Goal: Task Accomplishment & Management: Manage account settings

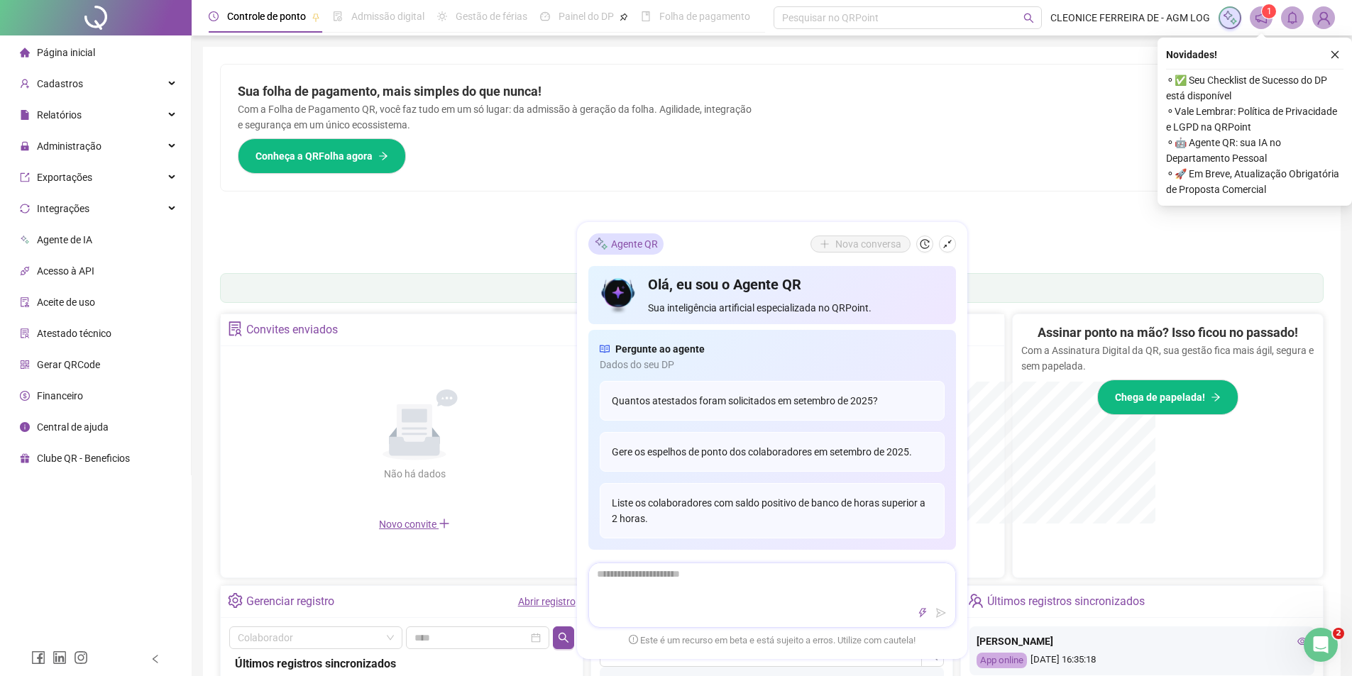
scroll to position [71, 0]
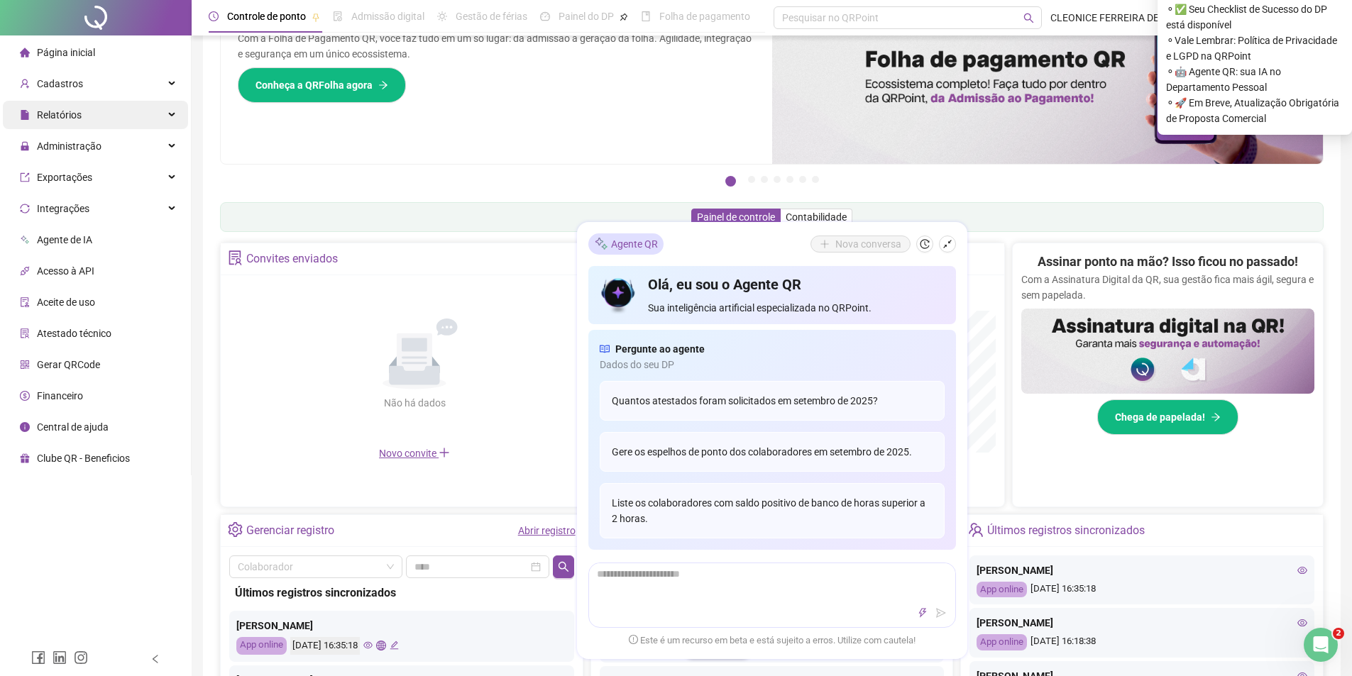
click at [94, 115] on div "Relatórios" at bounding box center [95, 115] width 185 height 28
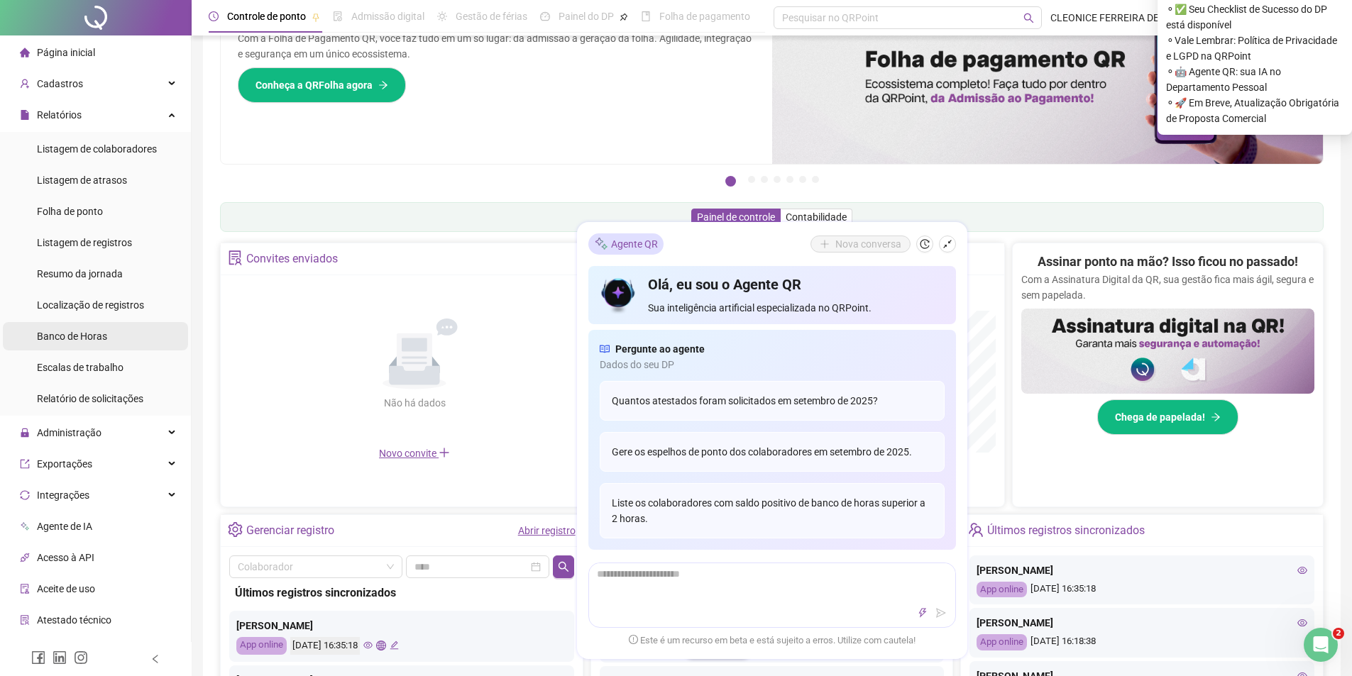
click at [84, 339] on span "Banco de Horas" at bounding box center [72, 336] width 70 height 11
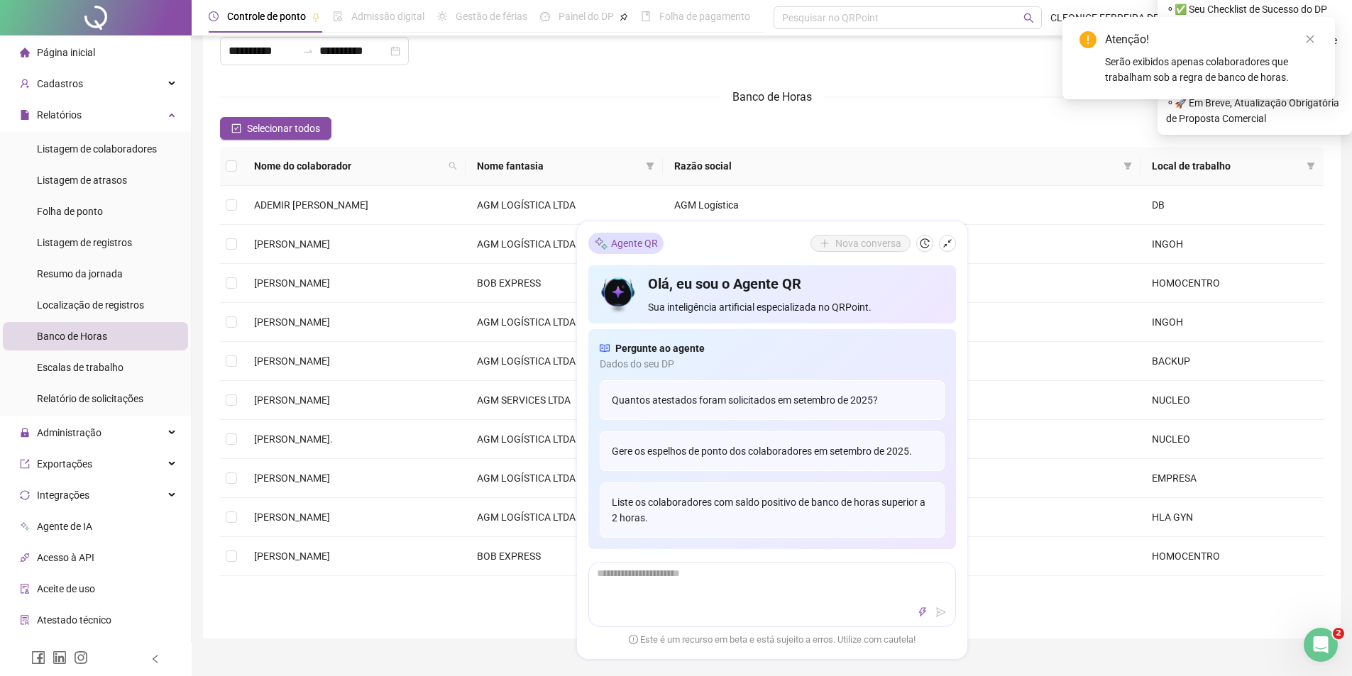
type input "**********"
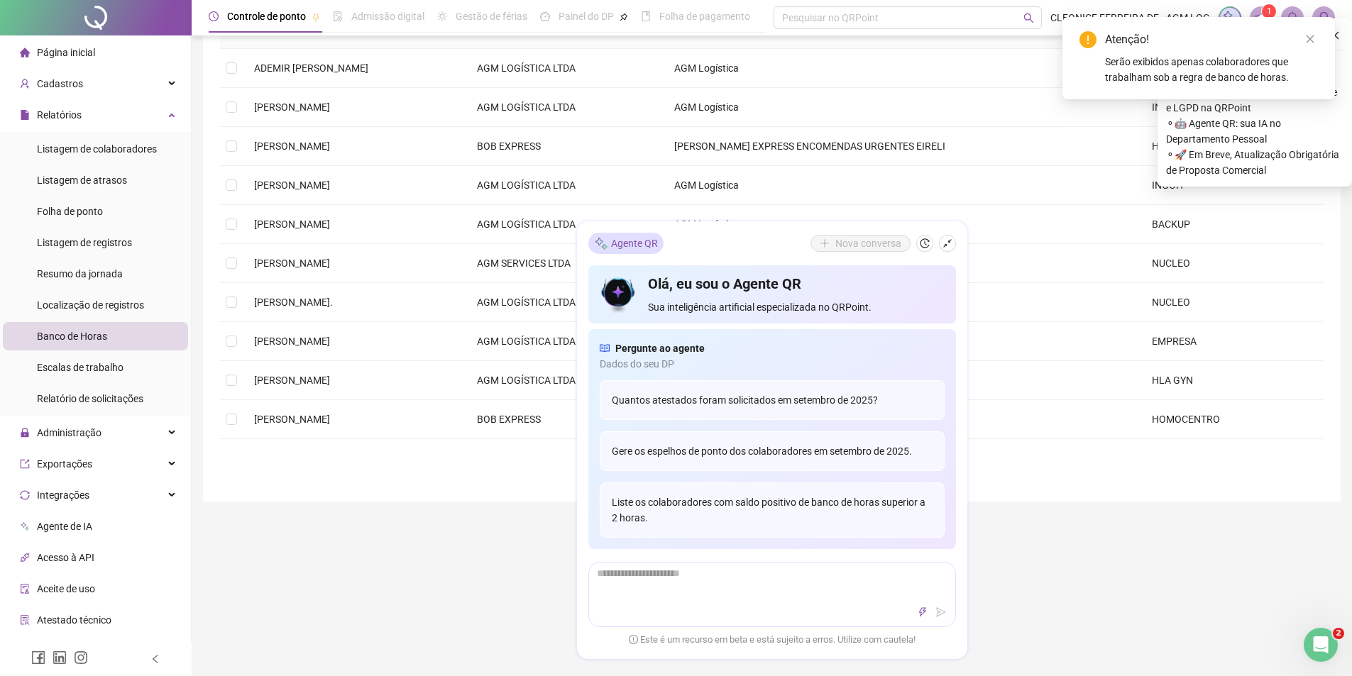
scroll to position [284, 0]
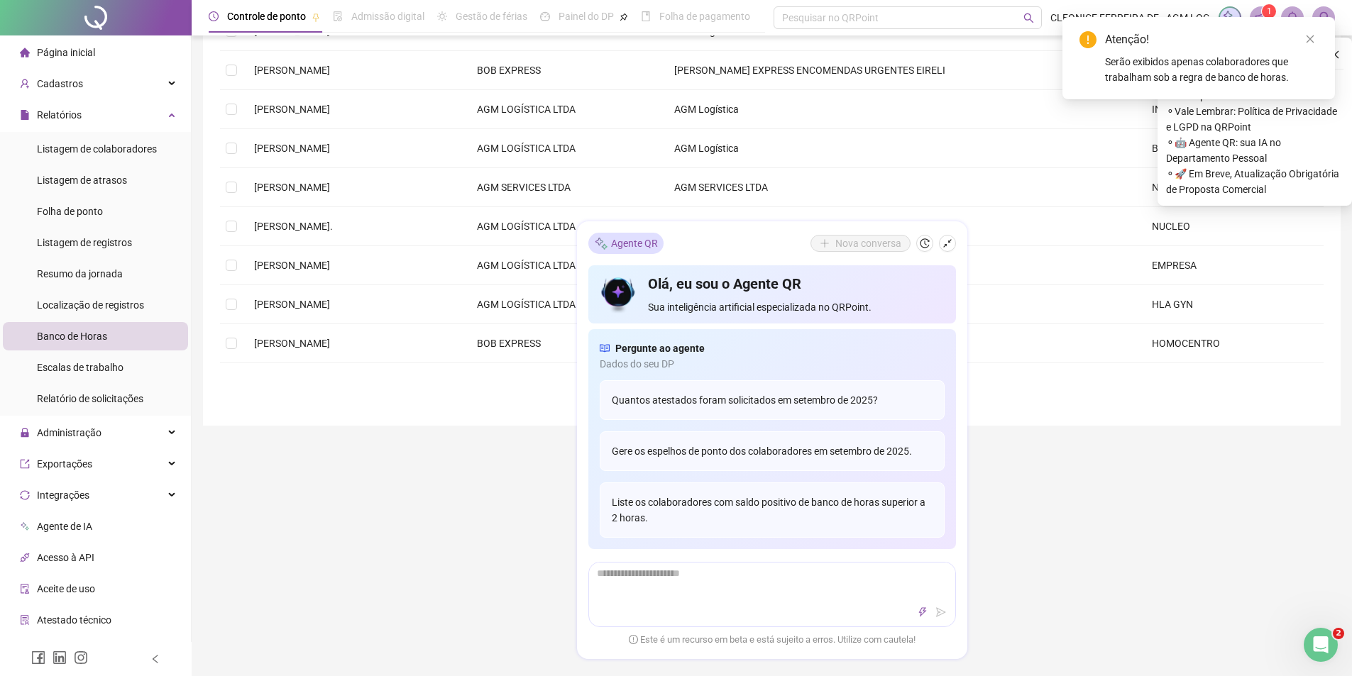
drag, startPoint x: 509, startPoint y: 537, endPoint x: 801, endPoint y: 370, distance: 336.3
click at [510, 536] on div "**********" at bounding box center [772, 320] width 1160 height 1208
click at [945, 246] on icon "shrink" at bounding box center [947, 244] width 10 height 10
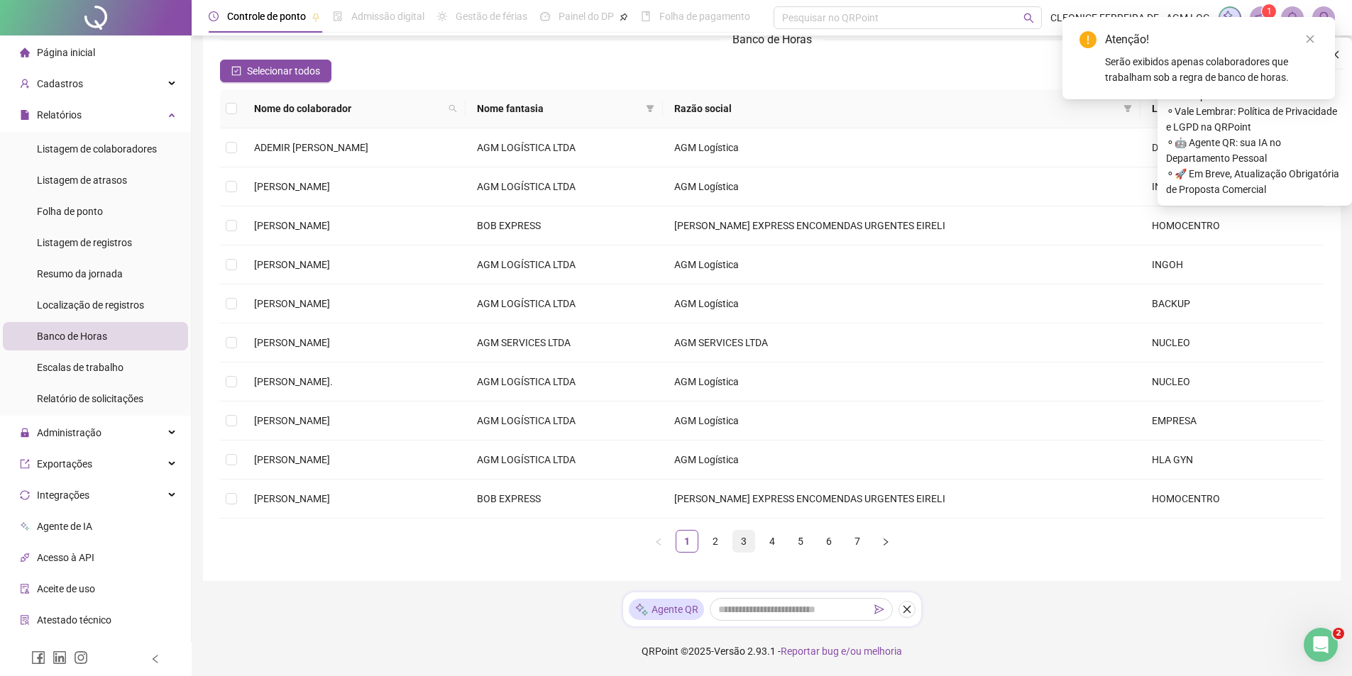
click at [741, 544] on link "3" at bounding box center [743, 541] width 21 height 21
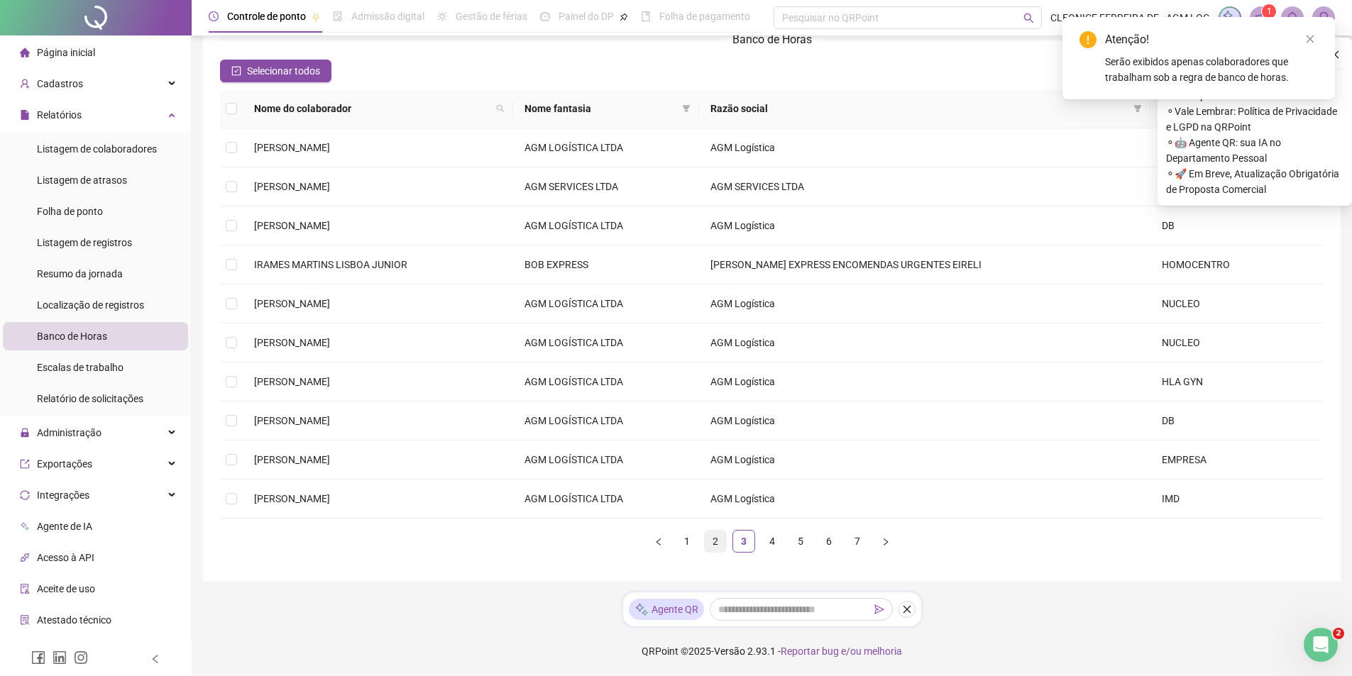
click at [708, 541] on link "2" at bounding box center [715, 541] width 21 height 21
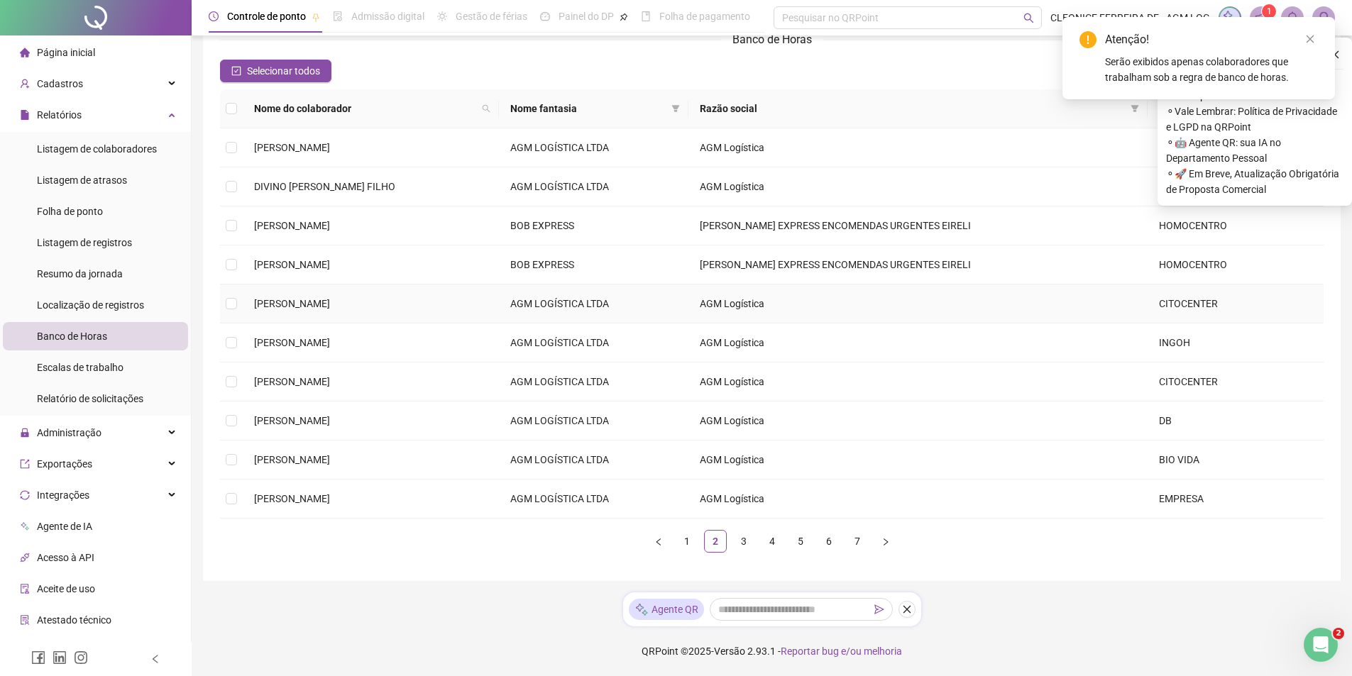
click at [325, 305] on span "[PERSON_NAME]" at bounding box center [292, 303] width 76 height 11
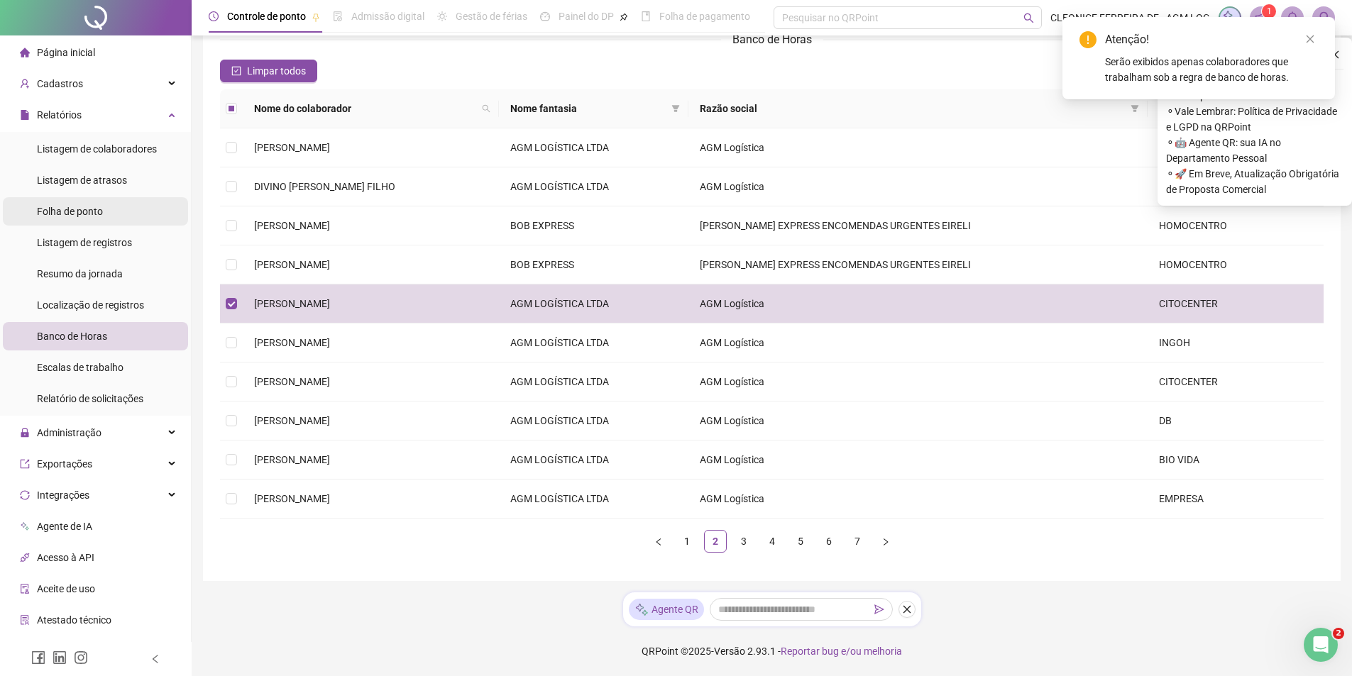
click at [106, 210] on li "Folha de ponto" at bounding box center [95, 211] width 185 height 28
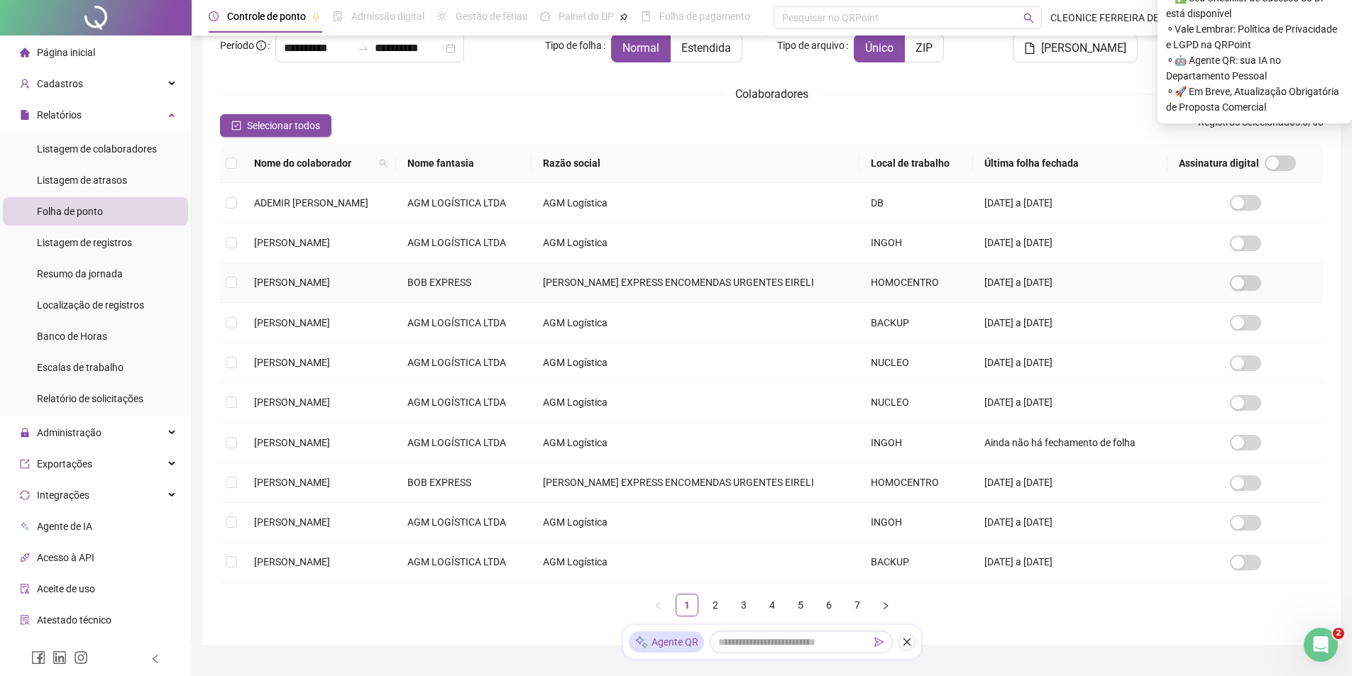
scroll to position [162, 0]
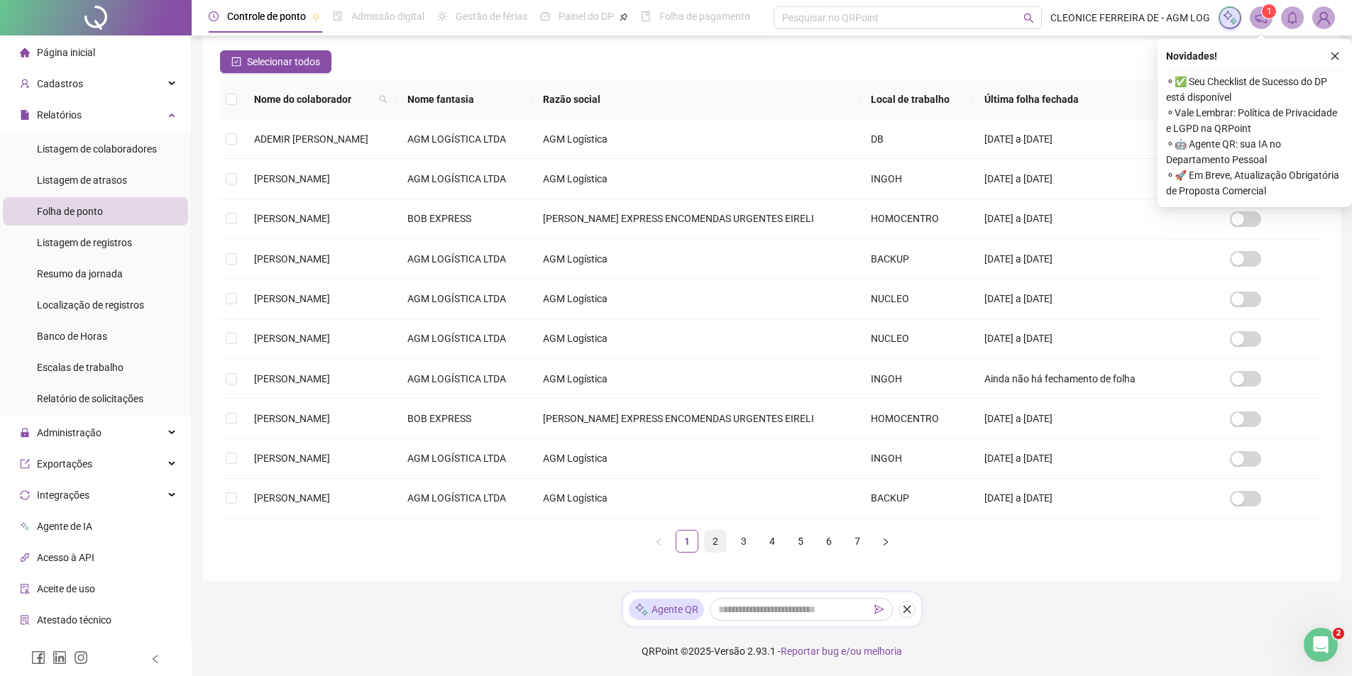
click at [720, 544] on link "2" at bounding box center [715, 541] width 21 height 21
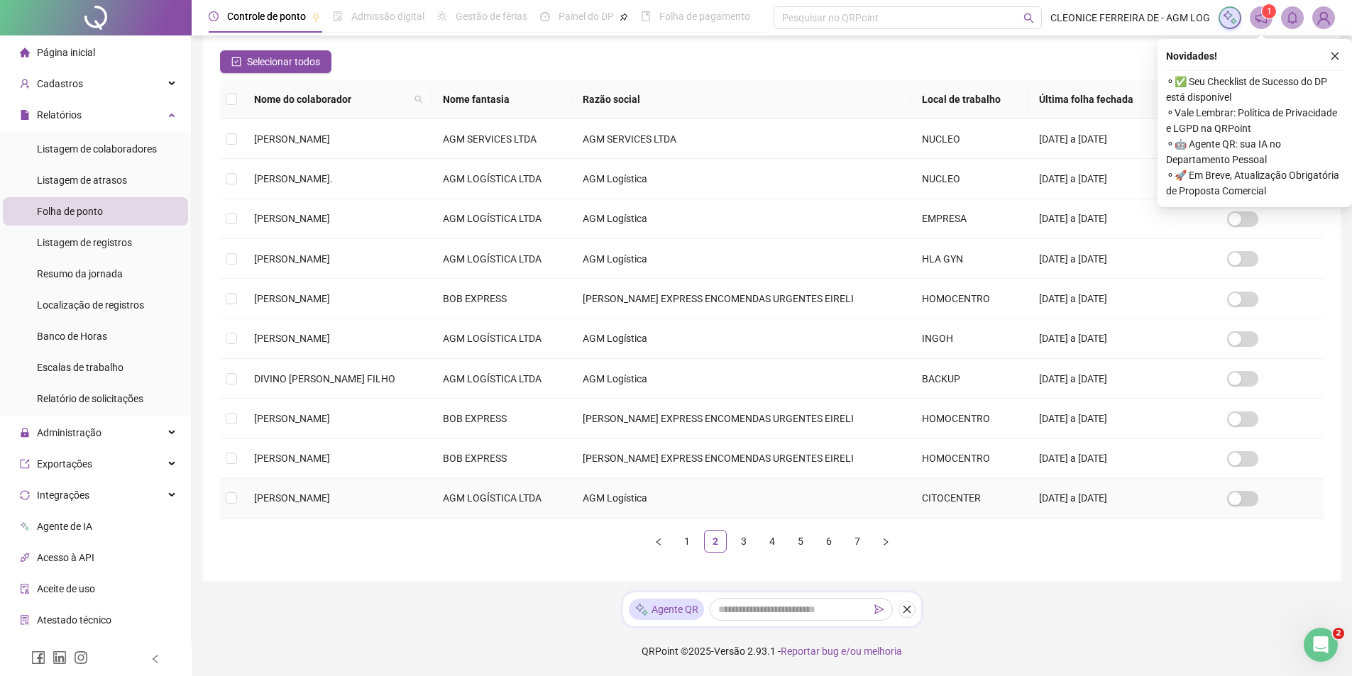
click at [330, 495] on span "[PERSON_NAME]" at bounding box center [292, 497] width 76 height 11
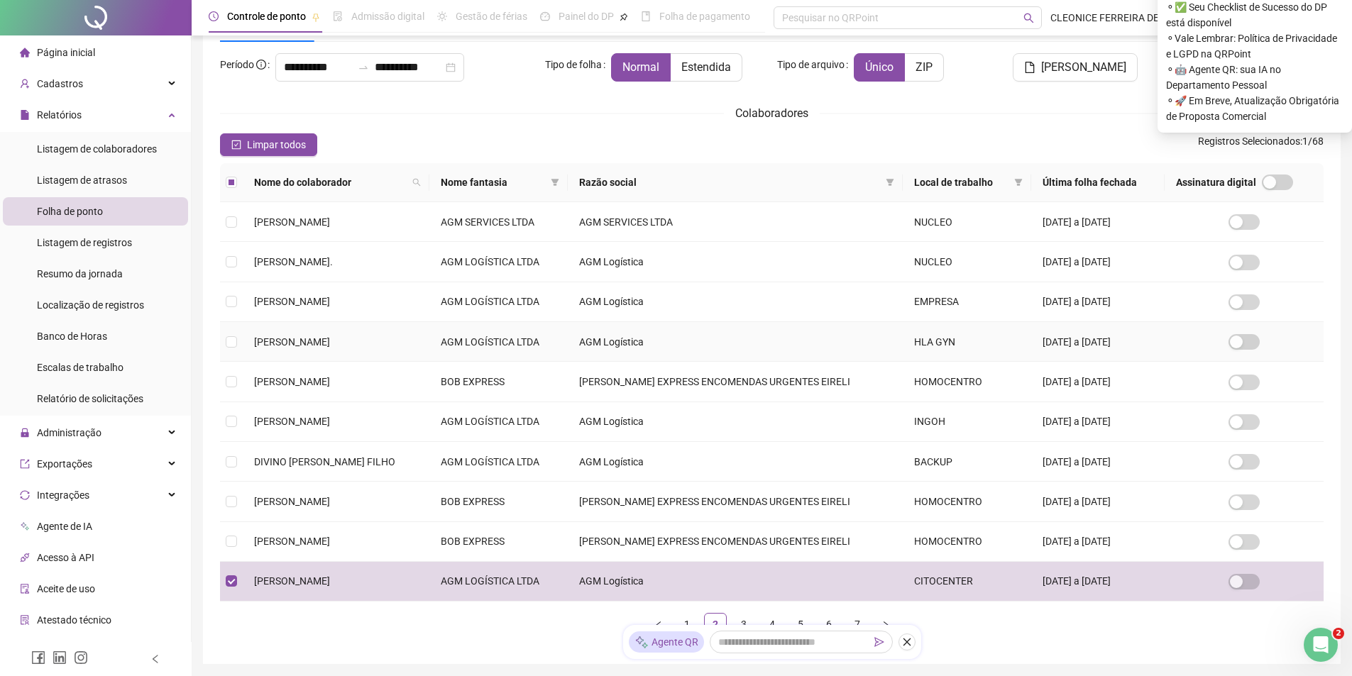
scroll to position [146, 0]
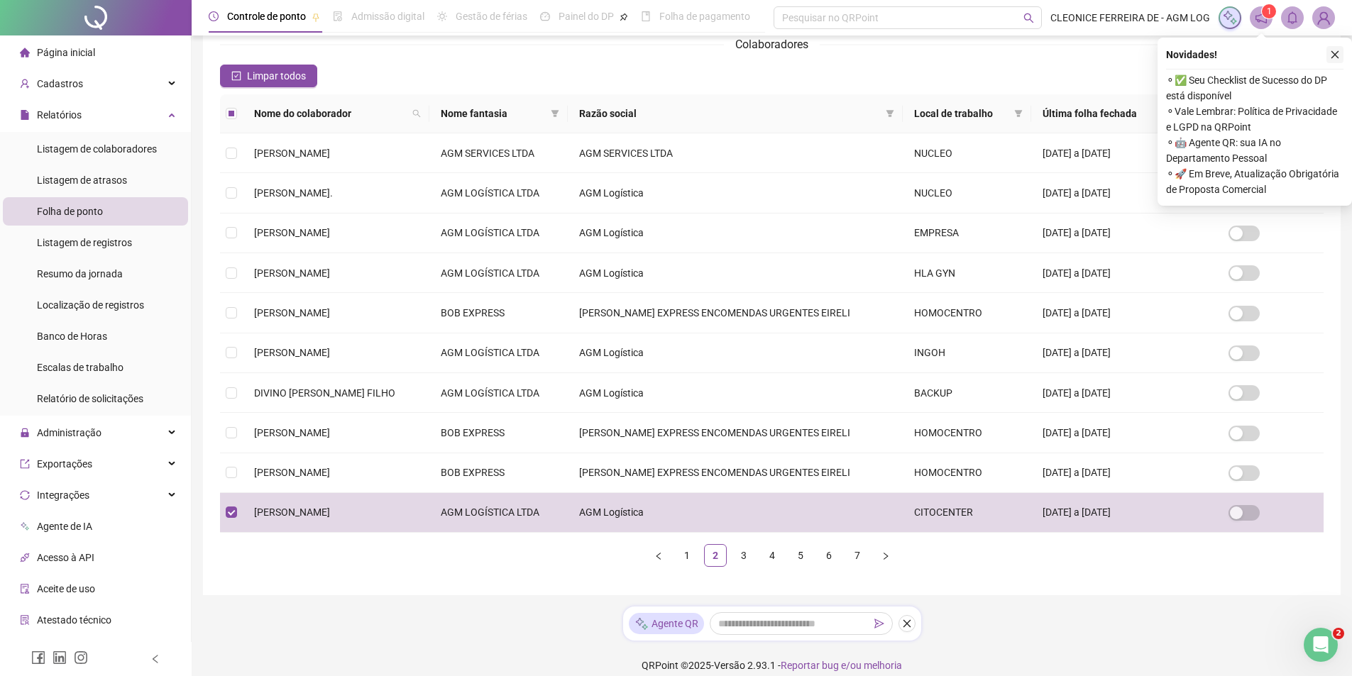
click at [1329, 56] on button "button" at bounding box center [1334, 54] width 17 height 17
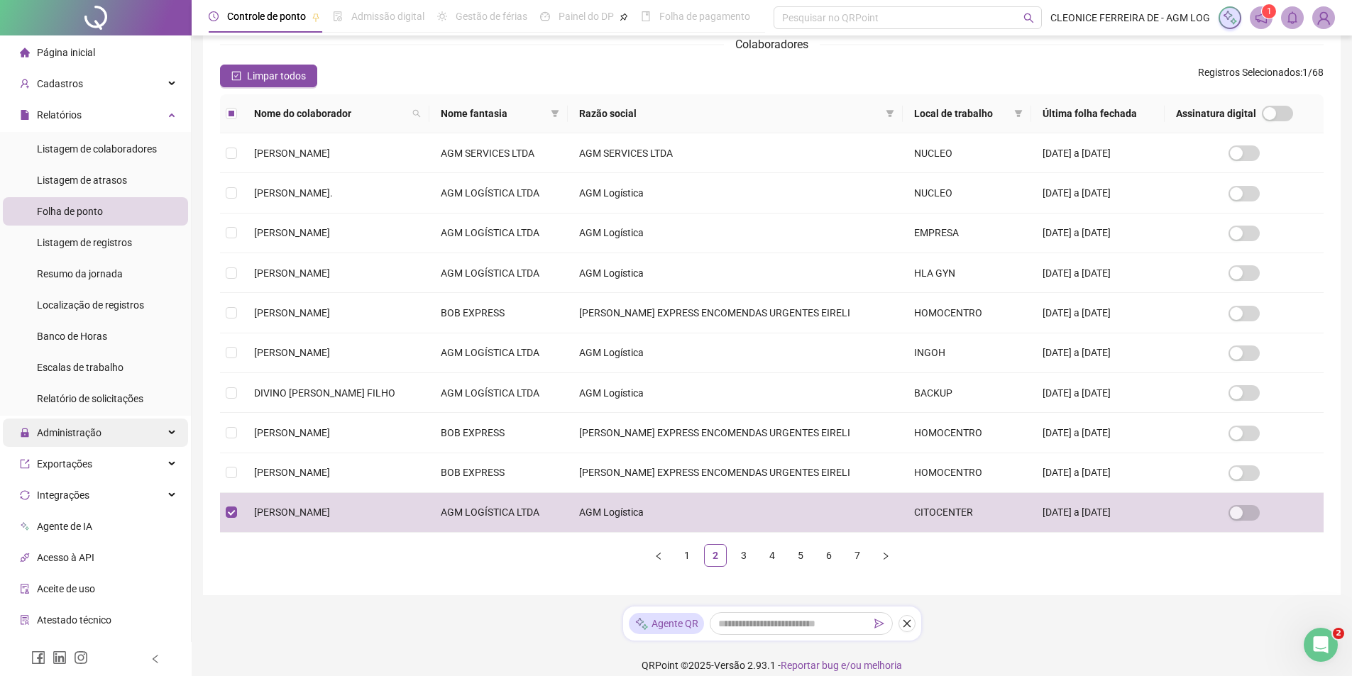
click at [116, 433] on div "Administração" at bounding box center [95, 433] width 185 height 28
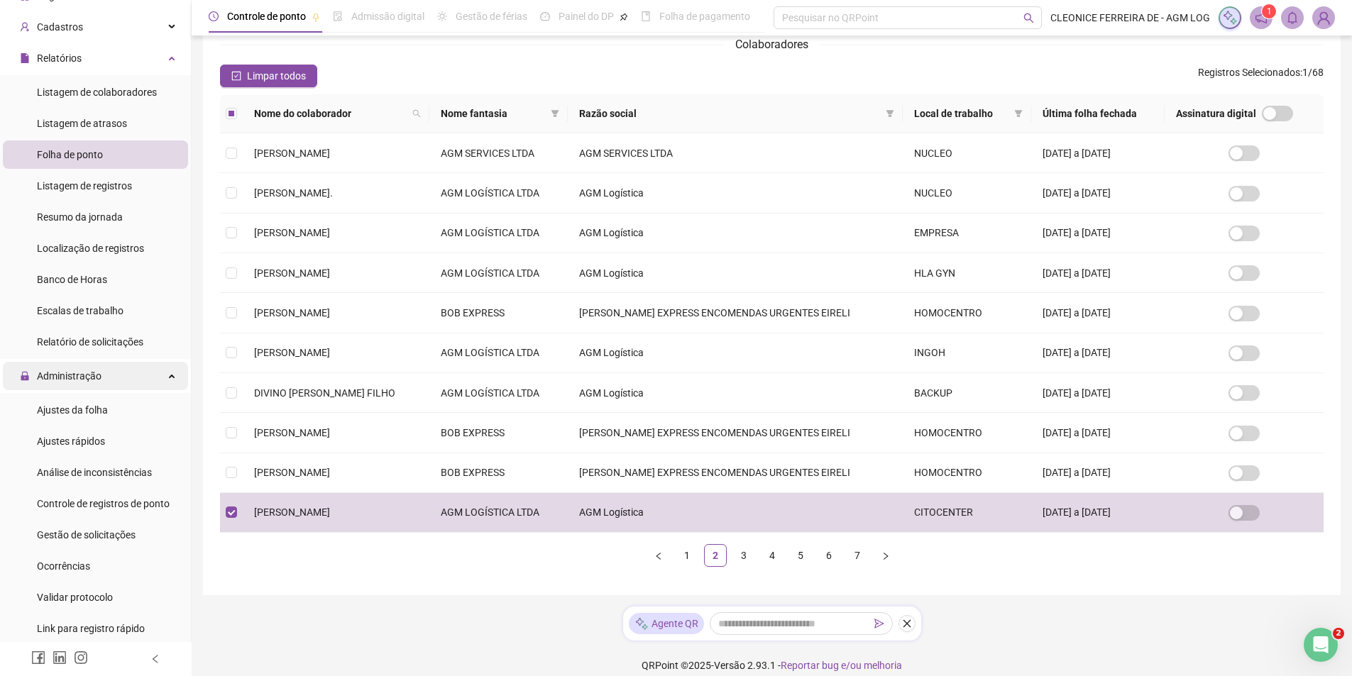
scroll to position [142, 0]
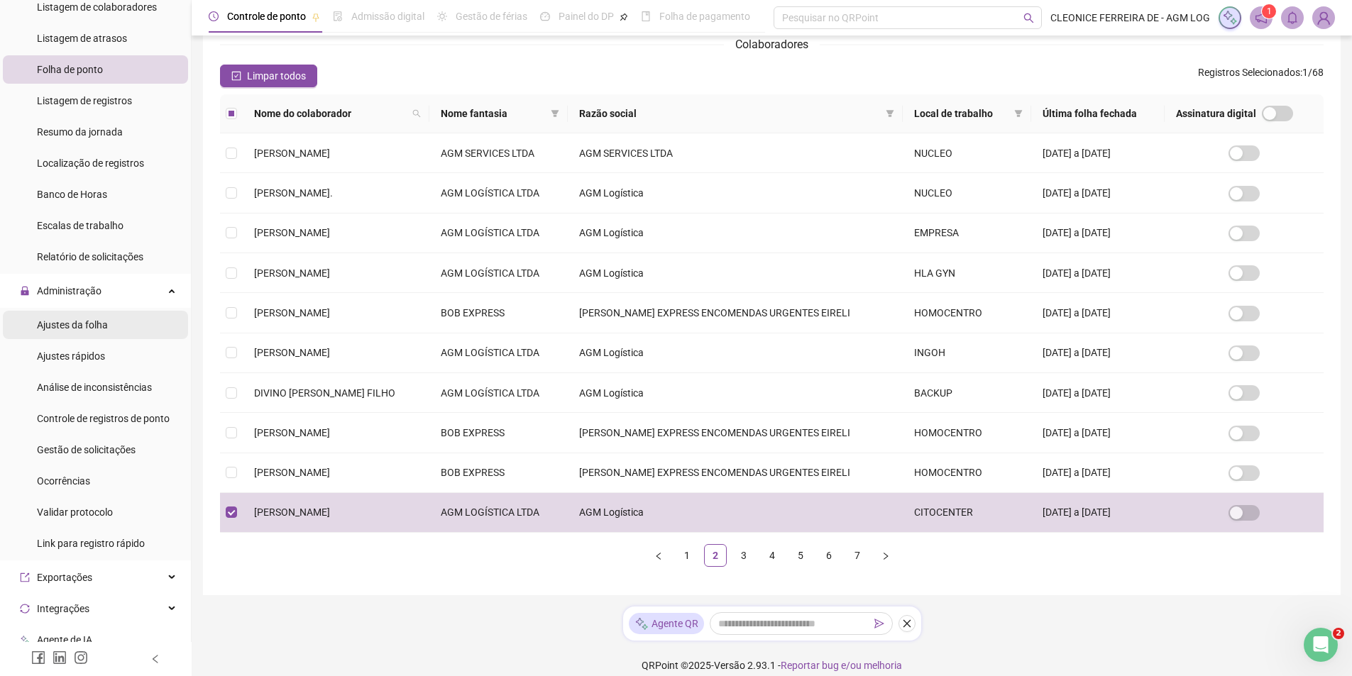
click at [67, 324] on span "Ajustes da folha" at bounding box center [72, 324] width 71 height 11
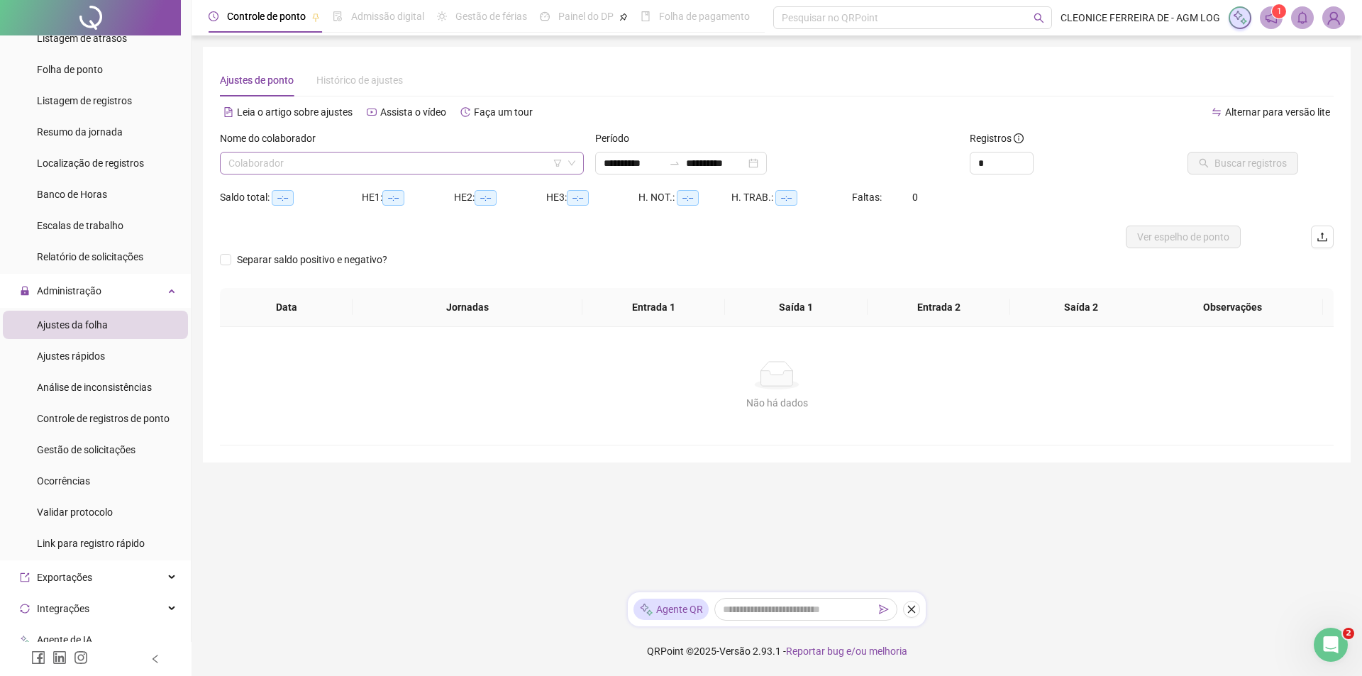
click at [307, 164] on input "search" at bounding box center [395, 163] width 334 height 21
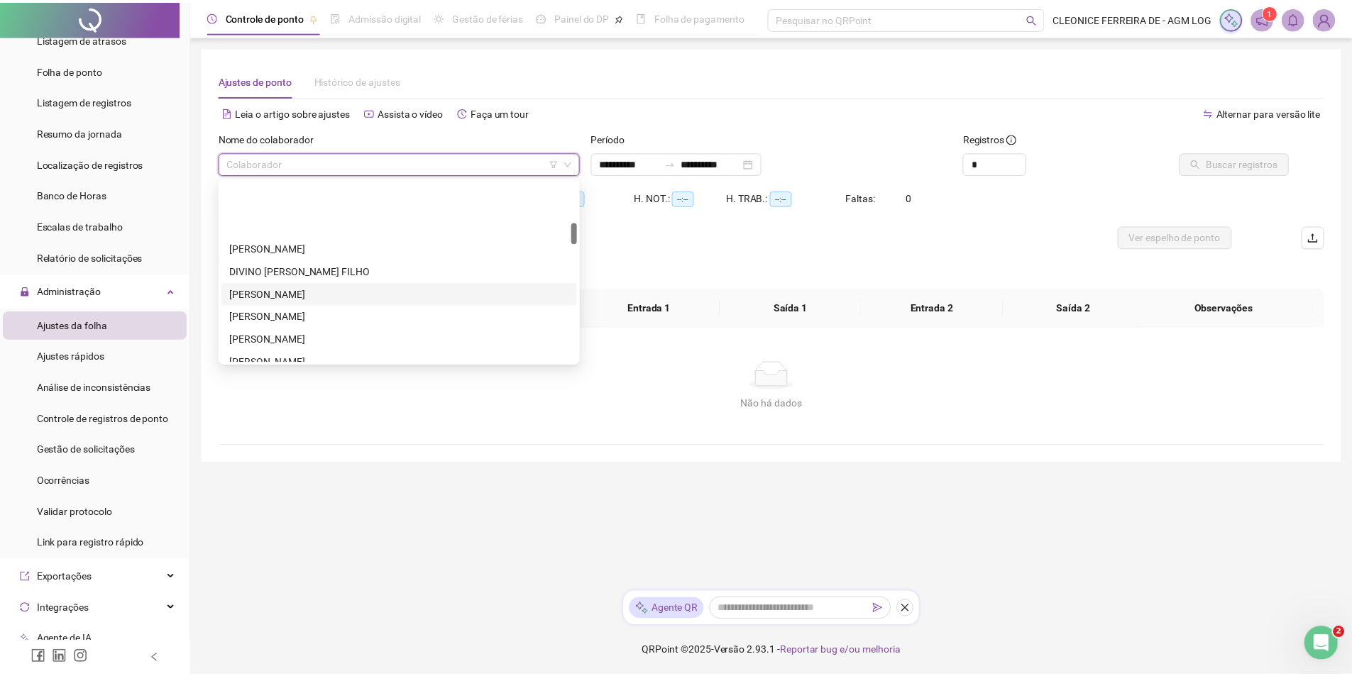
scroll to position [355, 0]
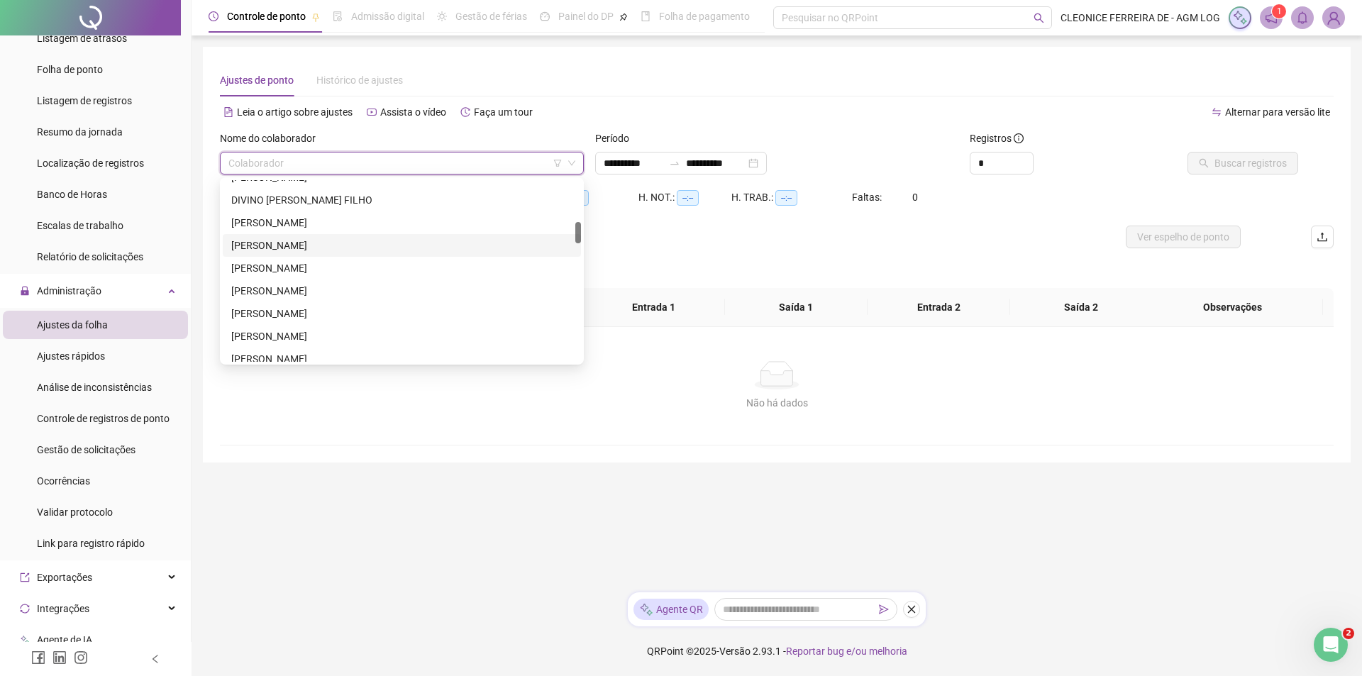
click at [266, 256] on div "[PERSON_NAME]" at bounding box center [402, 245] width 358 height 23
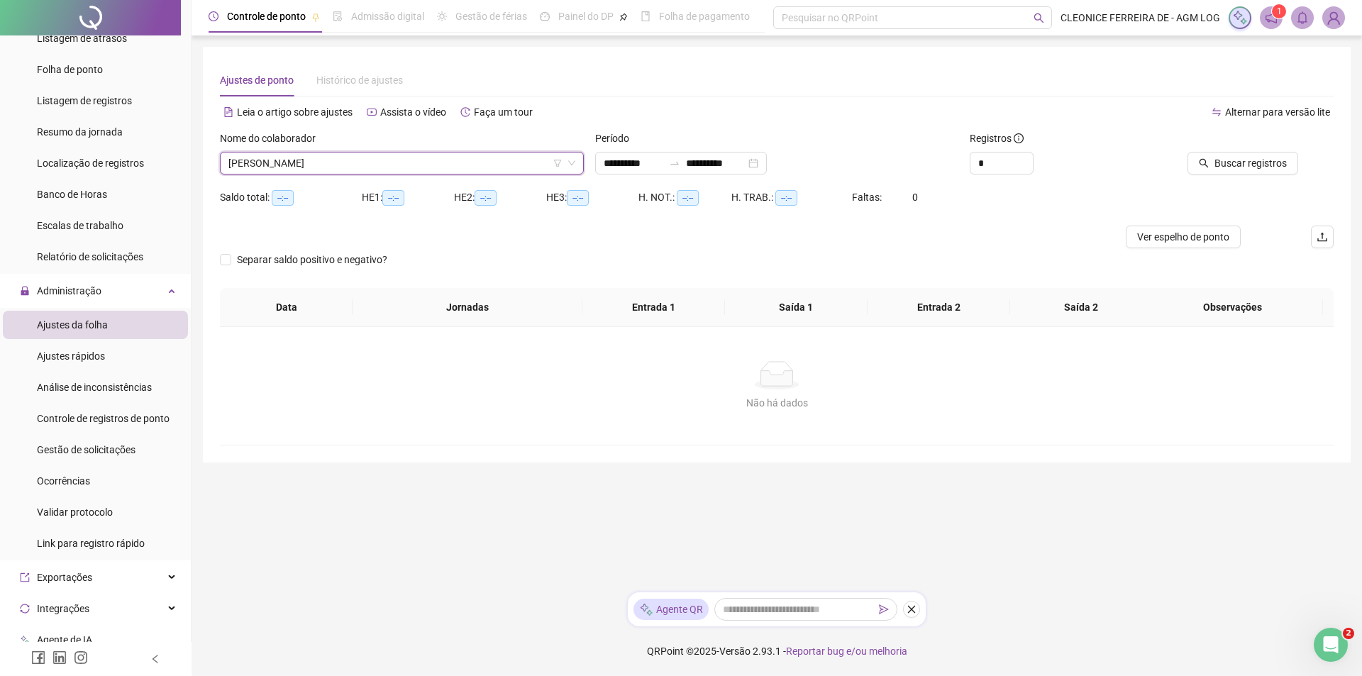
click at [262, 161] on span "[PERSON_NAME]" at bounding box center [401, 163] width 347 height 21
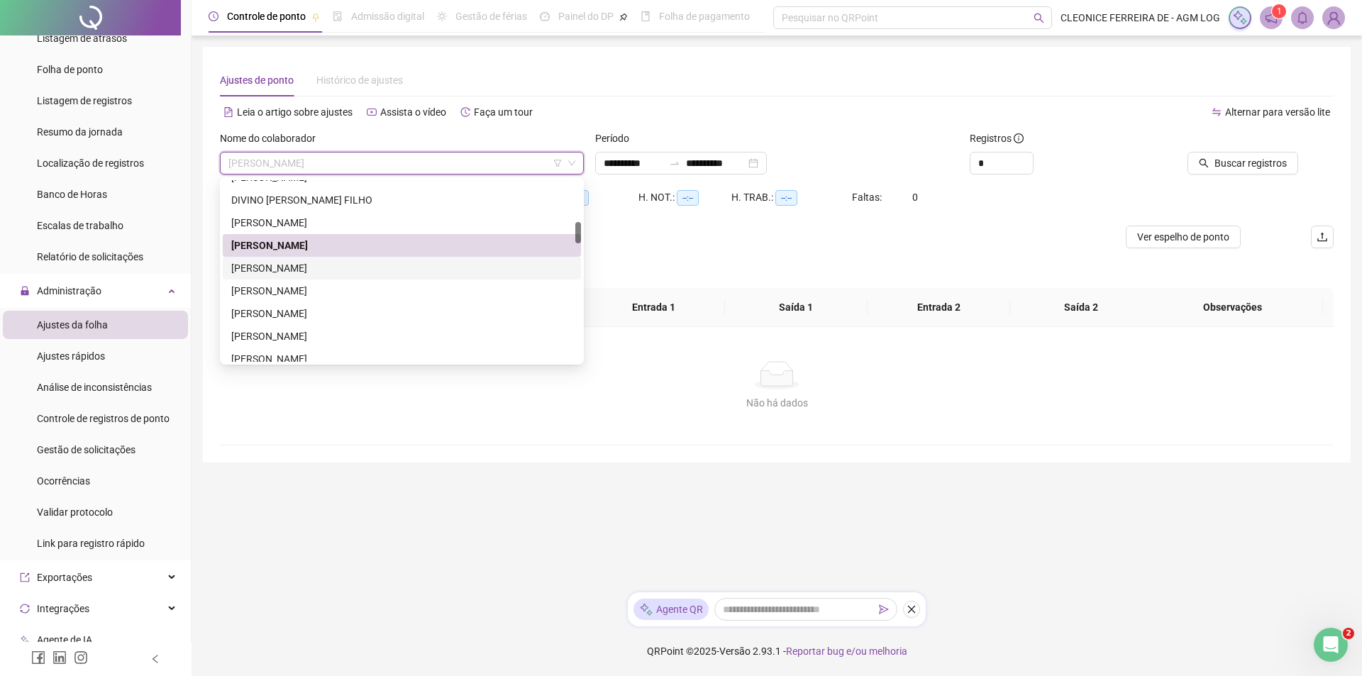
click at [271, 272] on div "[PERSON_NAME]" at bounding box center [401, 268] width 341 height 16
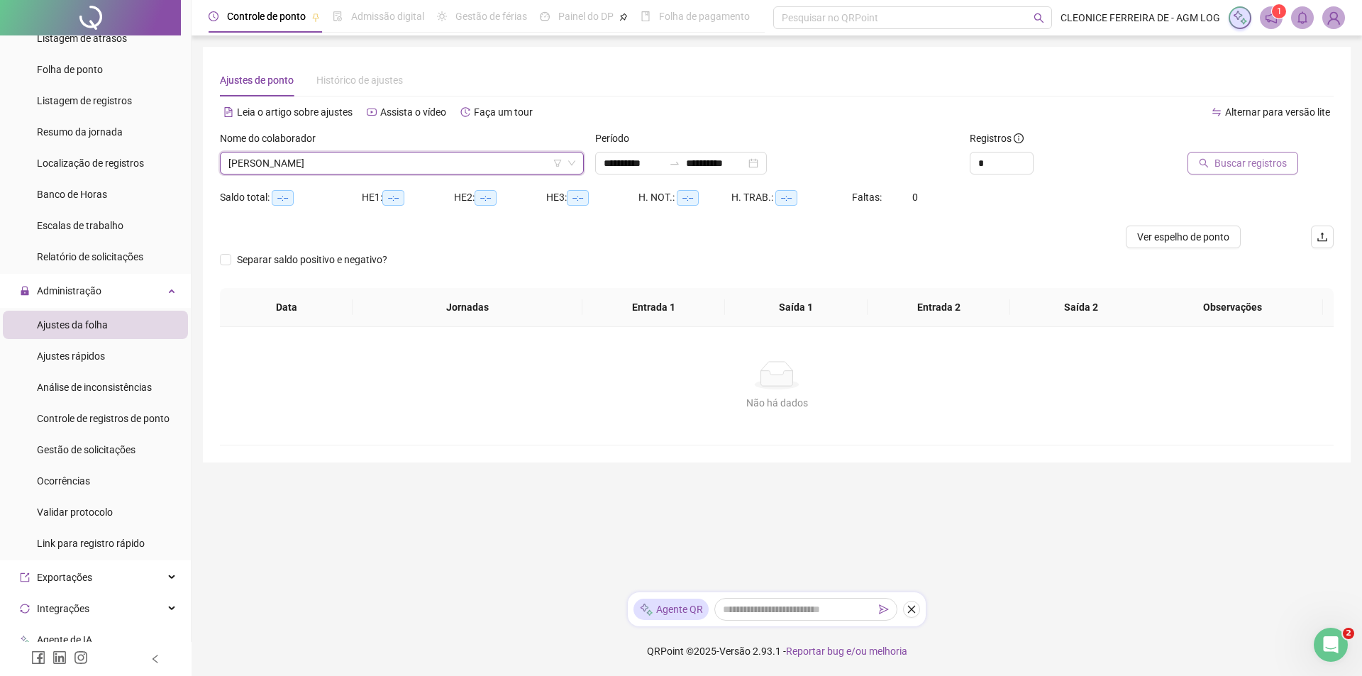
click at [1225, 158] on span "Buscar registros" at bounding box center [1251, 163] width 72 height 16
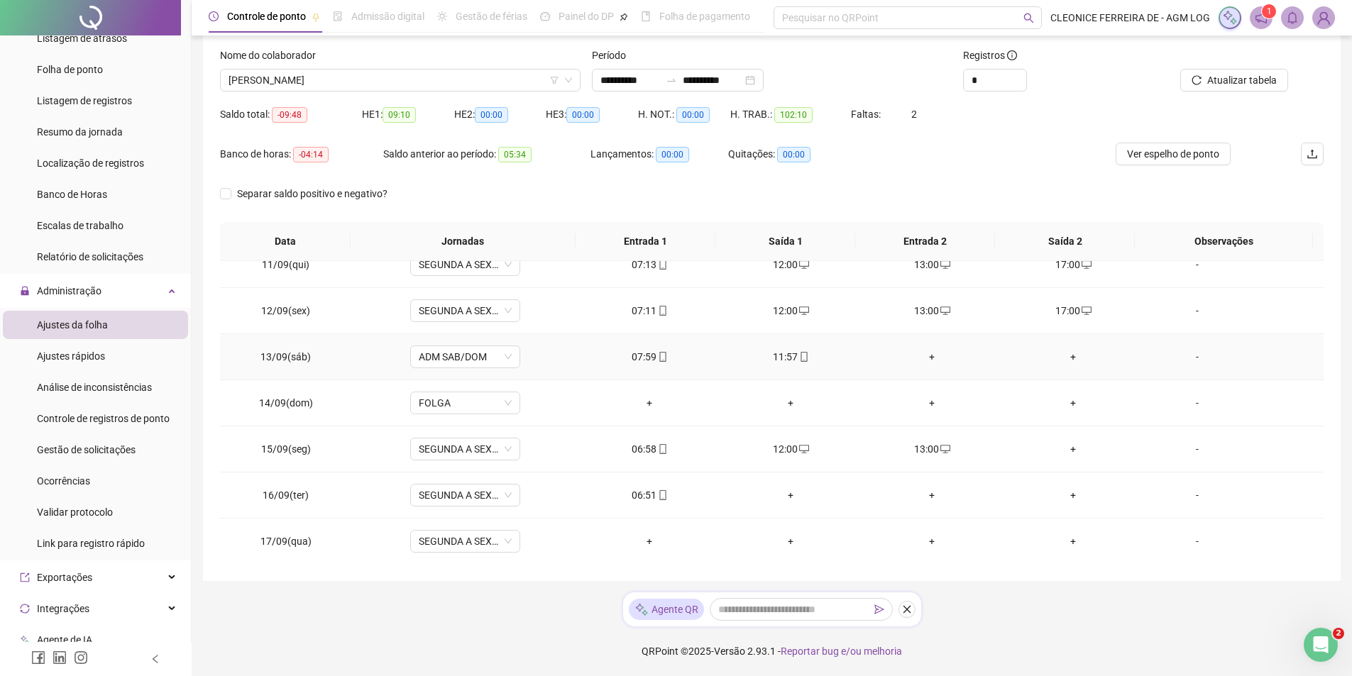
scroll to position [481, 0]
drag, startPoint x: 354, startPoint y: 548, endPoint x: 375, endPoint y: 548, distance: 21.3
click at [355, 548] on td "SEGUNDA A SEXTA" at bounding box center [465, 541] width 227 height 46
click at [443, 539] on span "SEGUNDA A SEXTA" at bounding box center [465, 540] width 93 height 21
click at [519, 597] on div "**********" at bounding box center [772, 296] width 1160 height 759
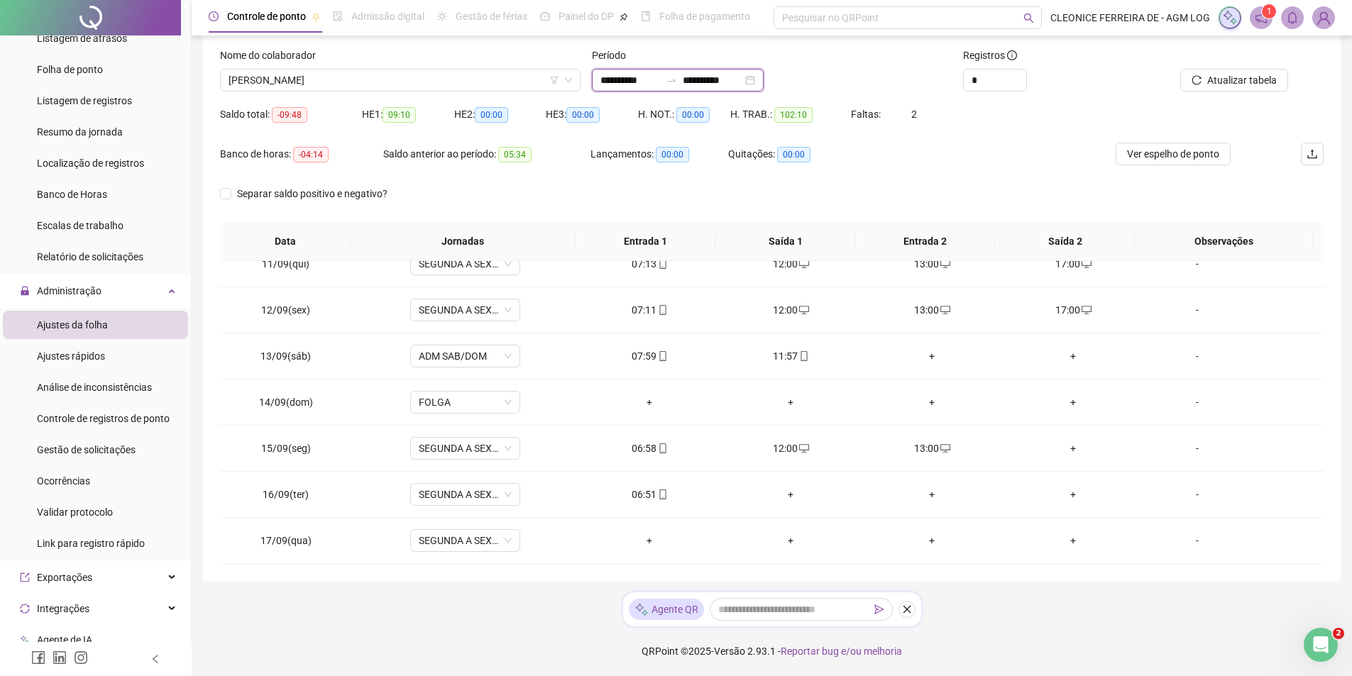
click at [725, 78] on input "**********" at bounding box center [713, 80] width 60 height 16
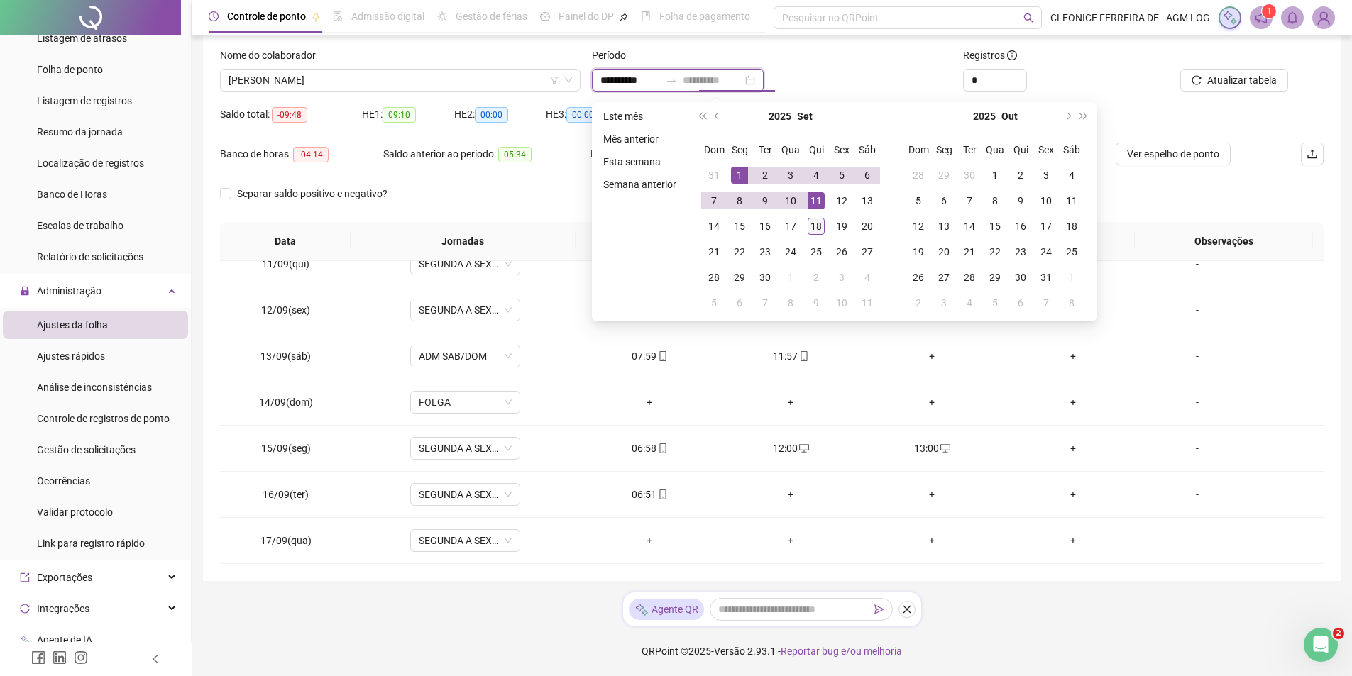
type input "**********"
click at [812, 228] on div "18" at bounding box center [816, 226] width 17 height 17
type input "**********"
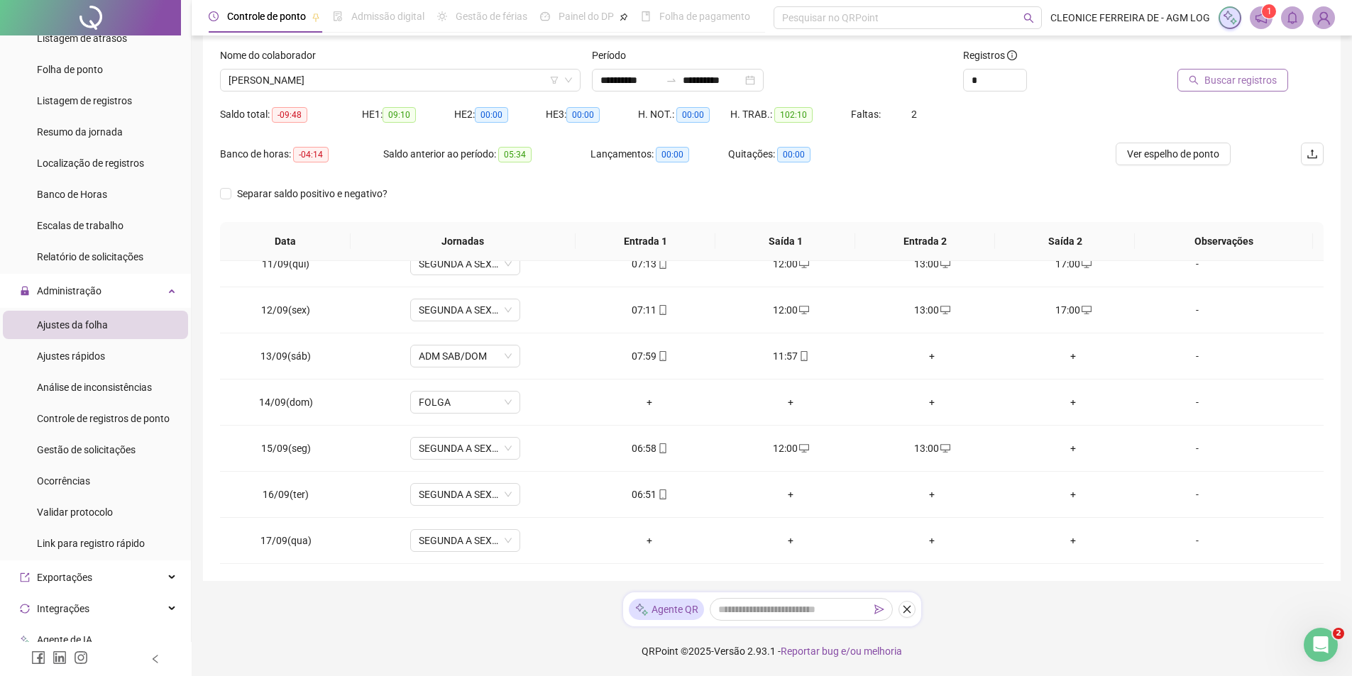
click at [1194, 79] on icon "search" at bounding box center [1194, 80] width 10 height 10
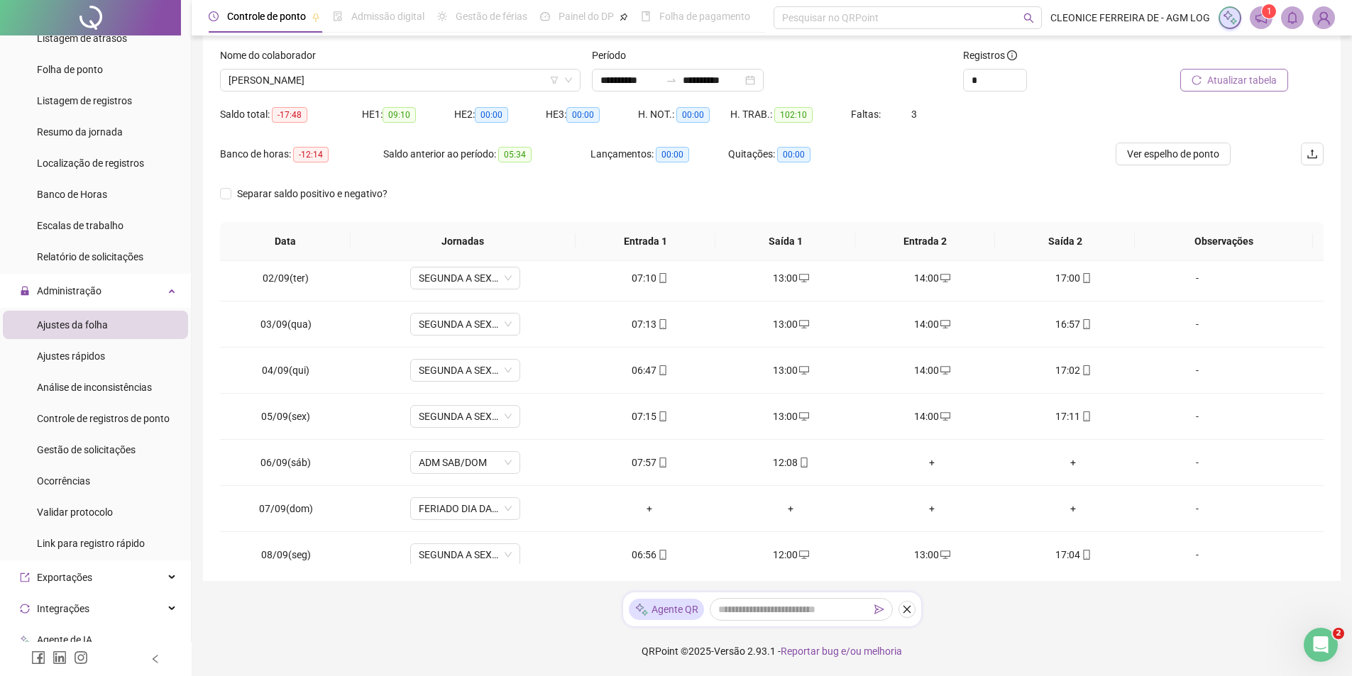
scroll to position [0, 0]
